Goal: Task Accomplishment & Management: Manage account settings

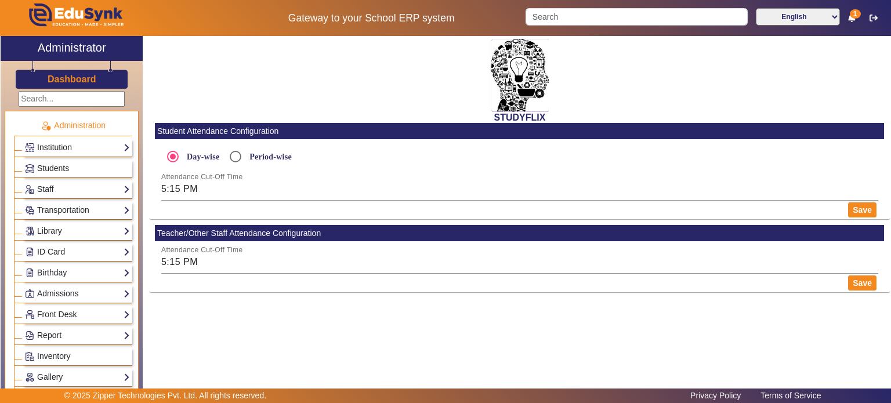
scroll to position [306, 0]
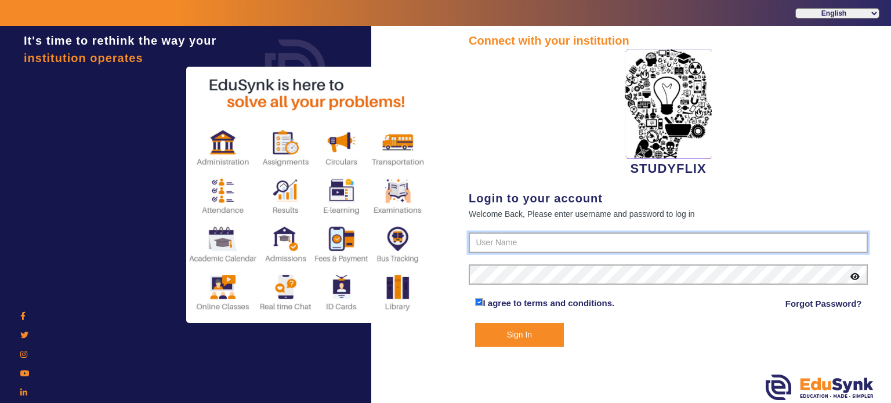
click at [485, 234] on input "text" at bounding box center [668, 243] width 399 height 21
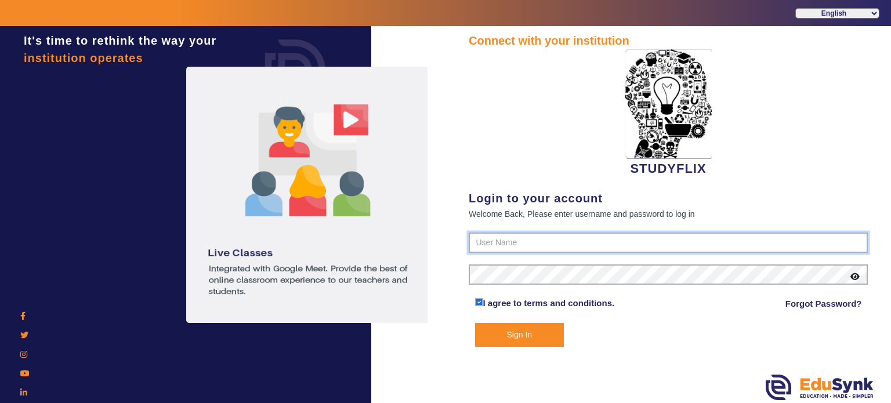
type input "6354922771"
click at [475, 323] on button "Sign In" at bounding box center [519, 335] width 89 height 24
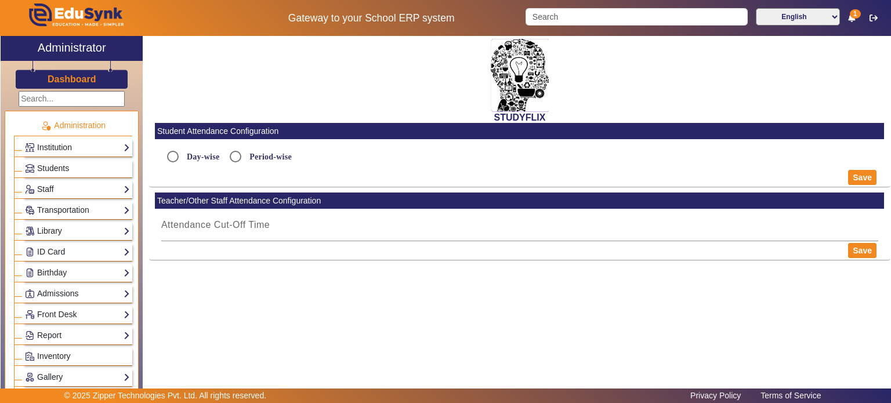
radio input "true"
type input "5:15 PM"
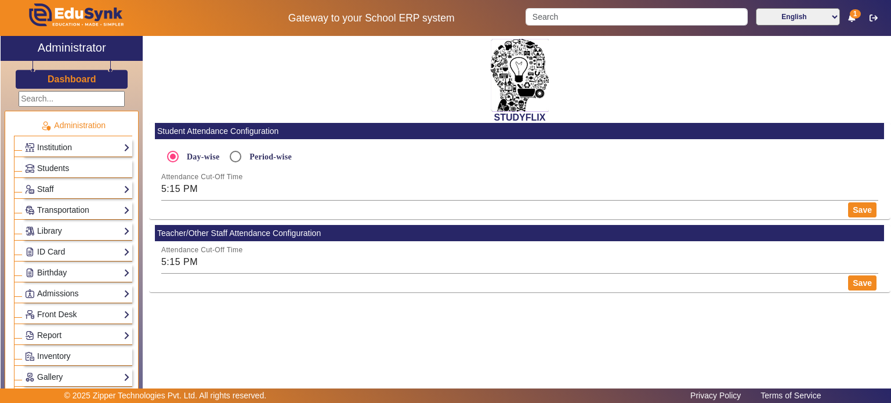
click at [75, 84] on h3 "Dashboard" at bounding box center [72, 79] width 49 height 11
